Goal: Find specific page/section: Find specific page/section

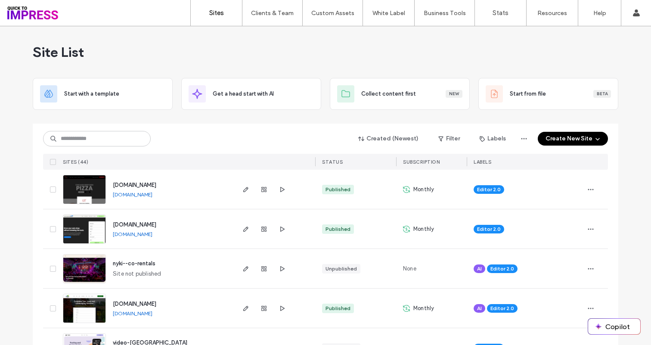
click at [118, 47] on div "Site List" at bounding box center [326, 52] width 586 height 52
click at [282, 49] on div "Site List" at bounding box center [326, 52] width 586 height 52
click at [304, 47] on div "Site List" at bounding box center [326, 52] width 586 height 52
click at [186, 40] on div "Site List" at bounding box center [326, 52] width 586 height 52
click at [261, 77] on div "Site List" at bounding box center [326, 52] width 586 height 52
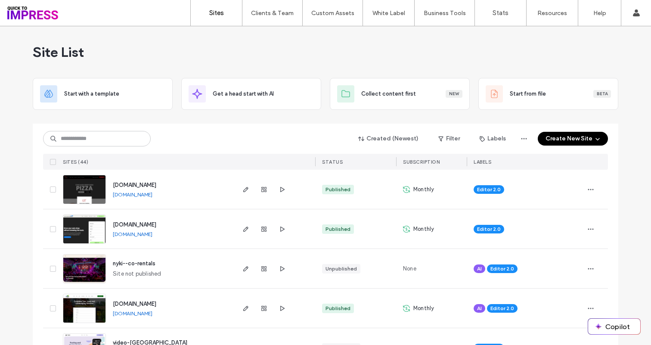
click at [266, 61] on div "Site List" at bounding box center [326, 52] width 586 height 52
click at [265, 52] on div "Site List" at bounding box center [326, 52] width 586 height 52
click at [90, 153] on div "Created (Newest) Filter Labels Create New Site SITES (44) STATUS SUBSCRIPTION L…" at bounding box center [325, 147] width 565 height 46
click at [86, 140] on input at bounding box center [97, 139] width 108 height 16
type input "*****"
